Goal: Find specific page/section: Find specific page/section

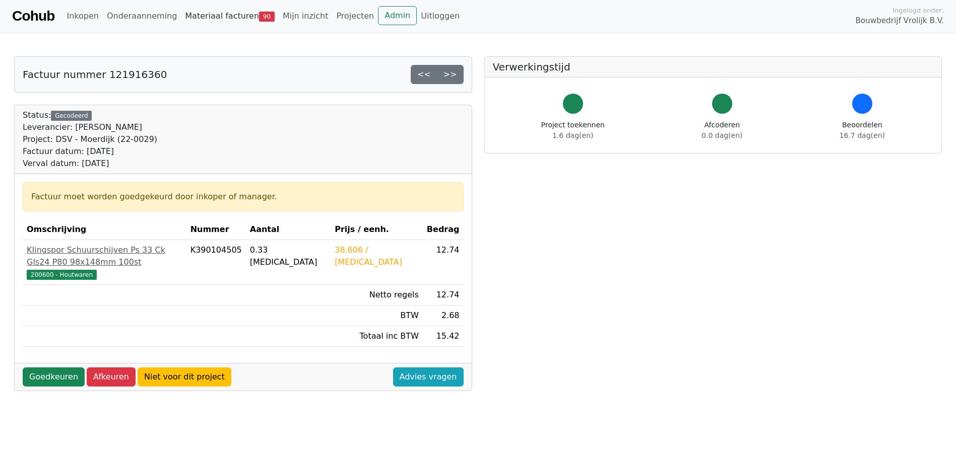
click at [234, 20] on link "Materiaal facturen 90" at bounding box center [230, 16] width 98 height 20
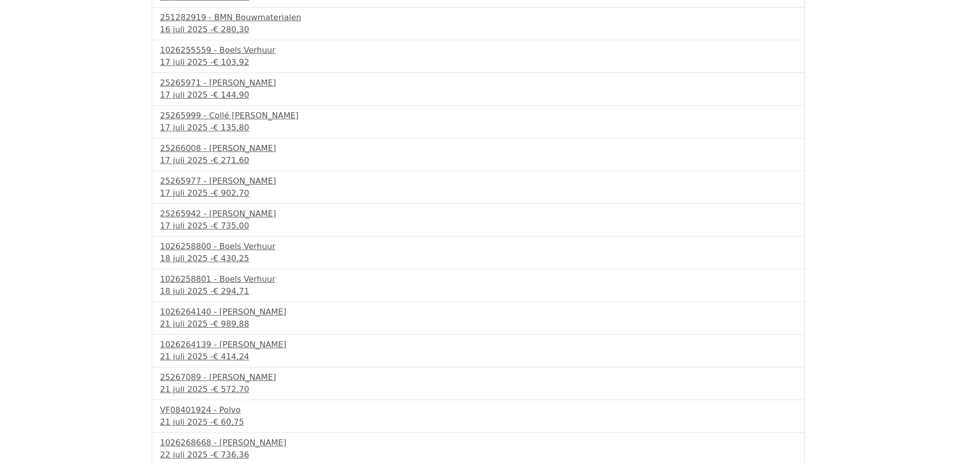
scroll to position [353, 0]
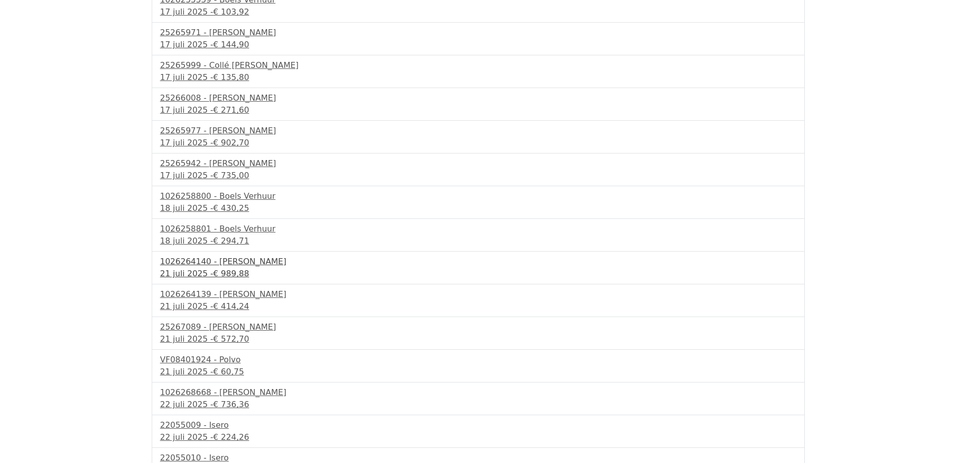
click at [226, 275] on span "€ 989,88" at bounding box center [231, 274] width 36 height 10
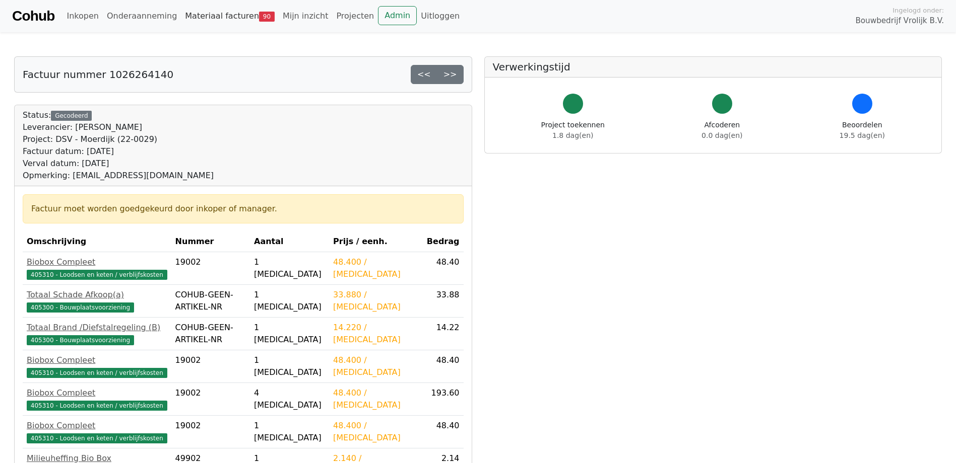
click at [215, 14] on link "Materiaal facturen 90" at bounding box center [230, 16] width 98 height 20
